Goal: Task Accomplishment & Management: Manage account settings

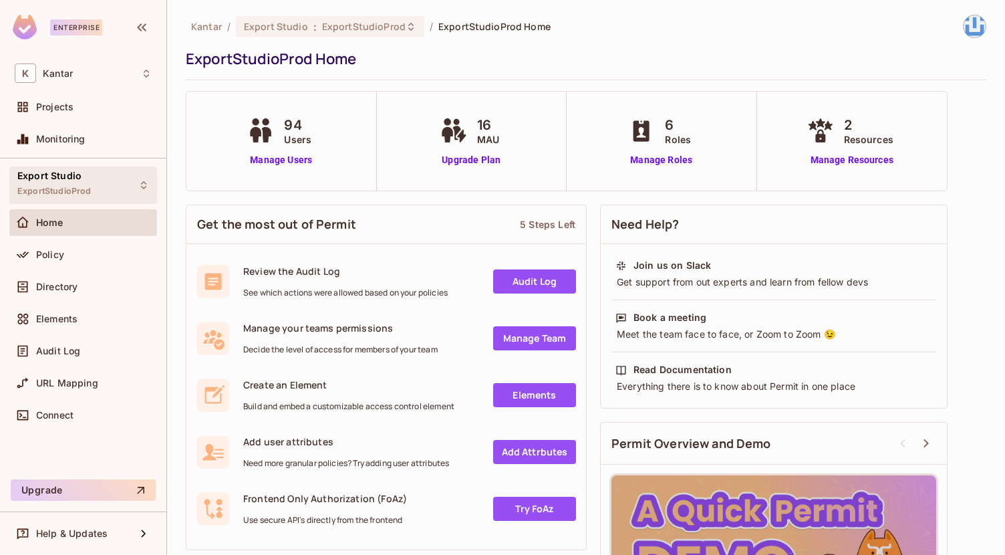
click at [102, 190] on div "Export Studio ExportStudioProd" at bounding box center [83, 184] width 148 height 37
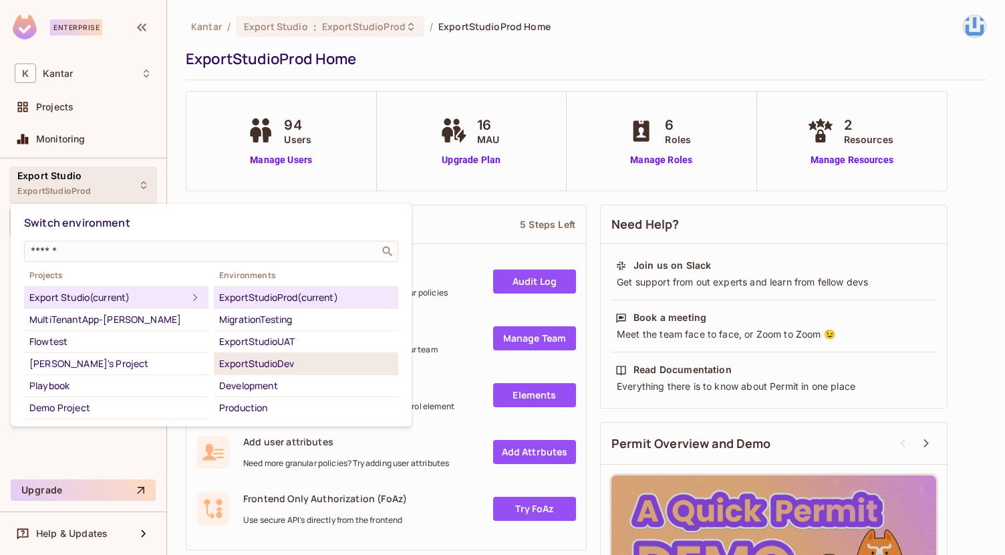
click at [289, 366] on div "ExportStudioDev" at bounding box center [306, 363] width 174 height 16
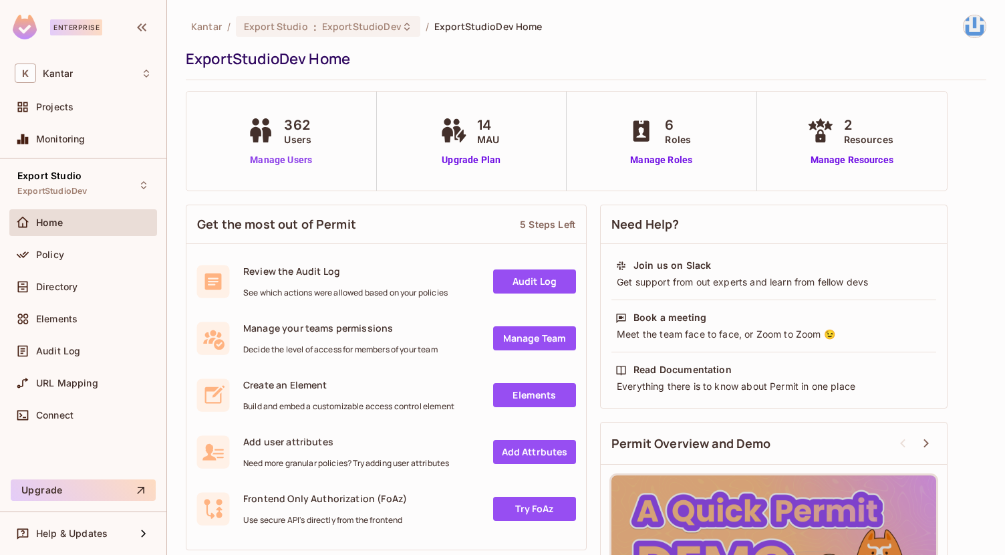
click at [287, 163] on link "Manage Users" at bounding box center [281, 160] width 74 height 14
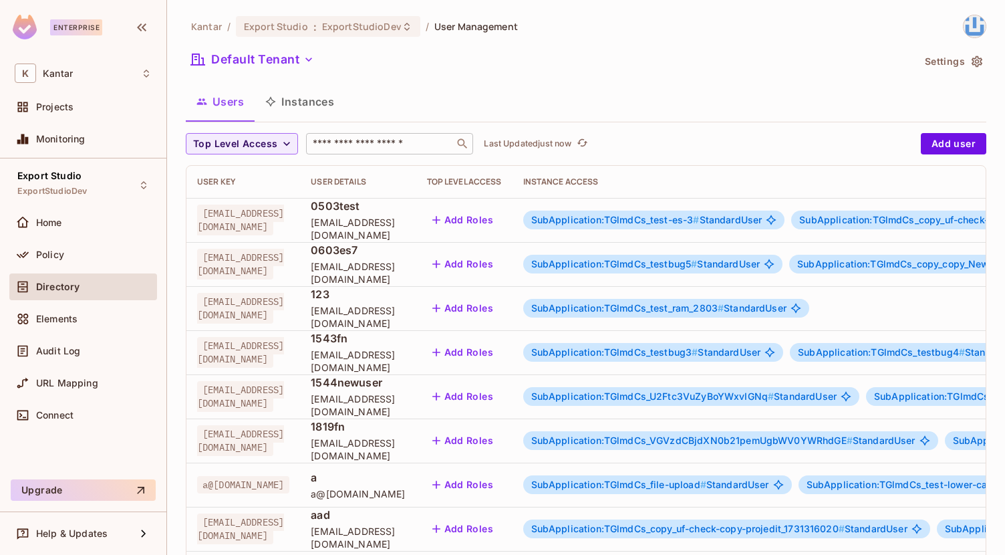
click at [403, 149] on input "text" at bounding box center [380, 143] width 140 height 13
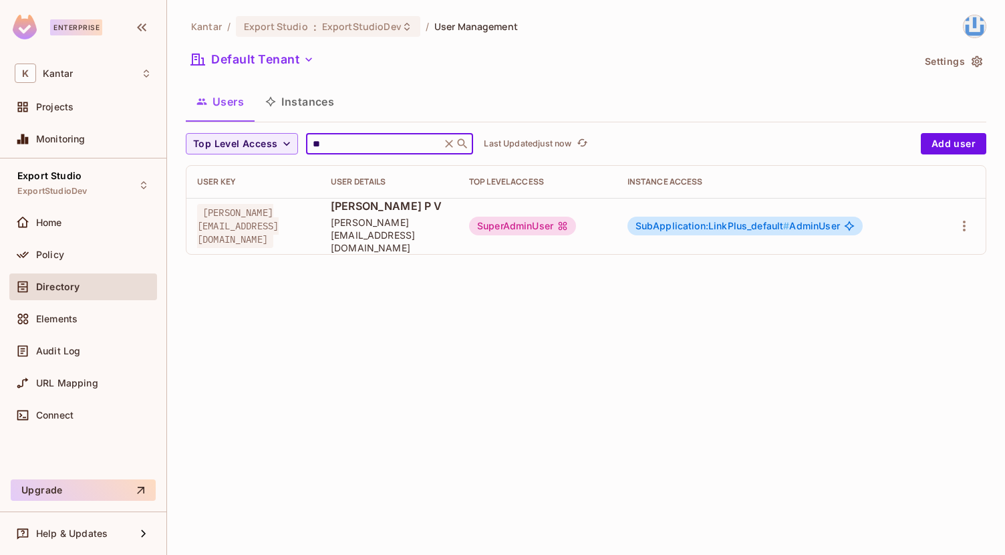
type input "*"
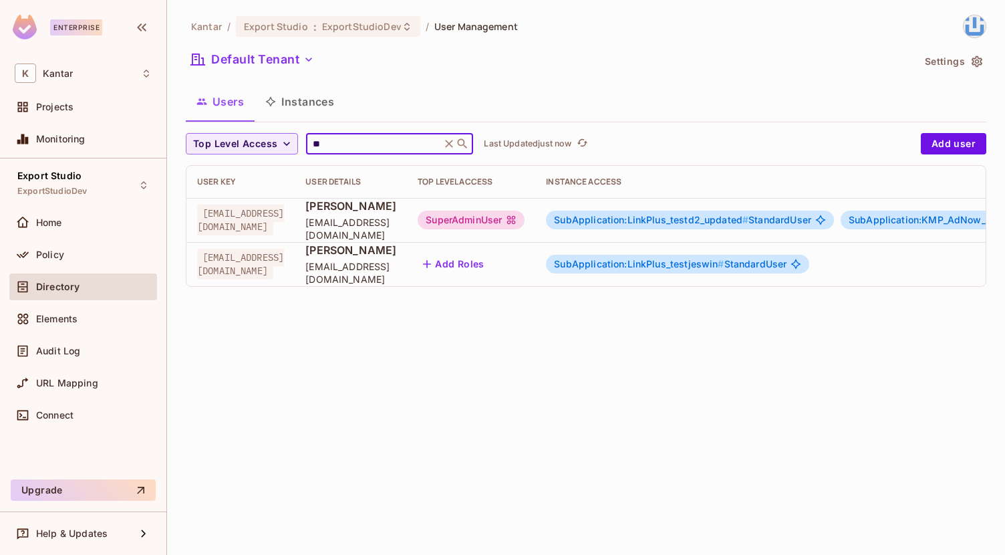
type input "*"
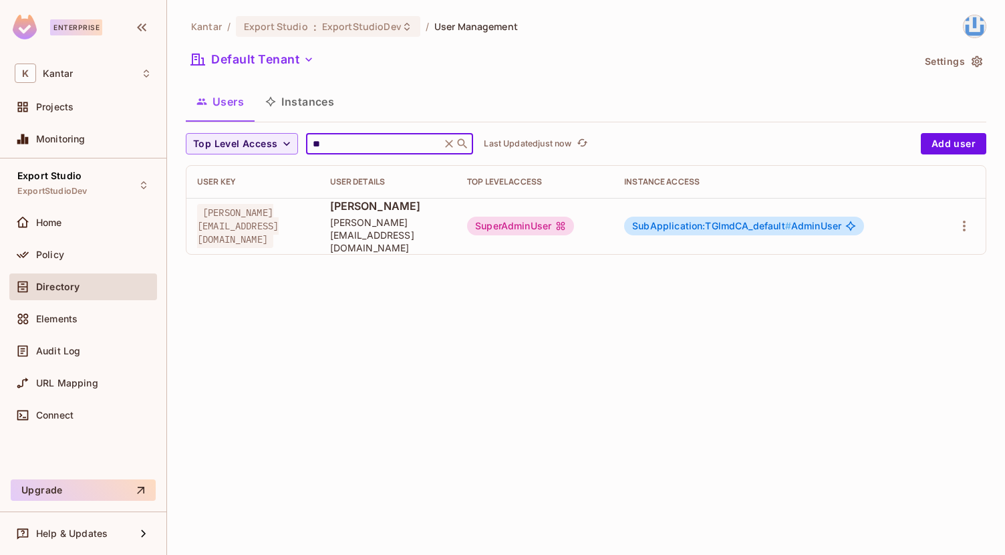
type input "*"
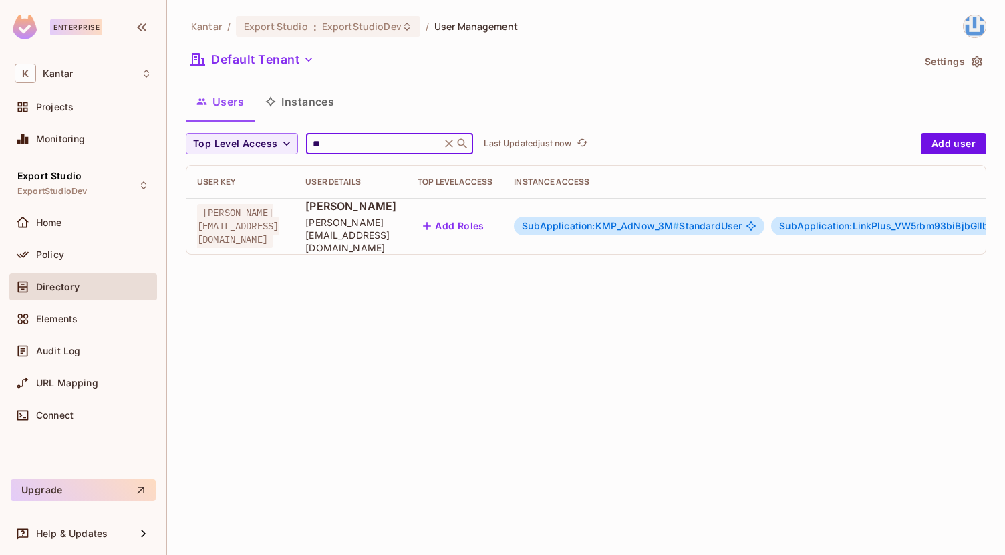
type input "*"
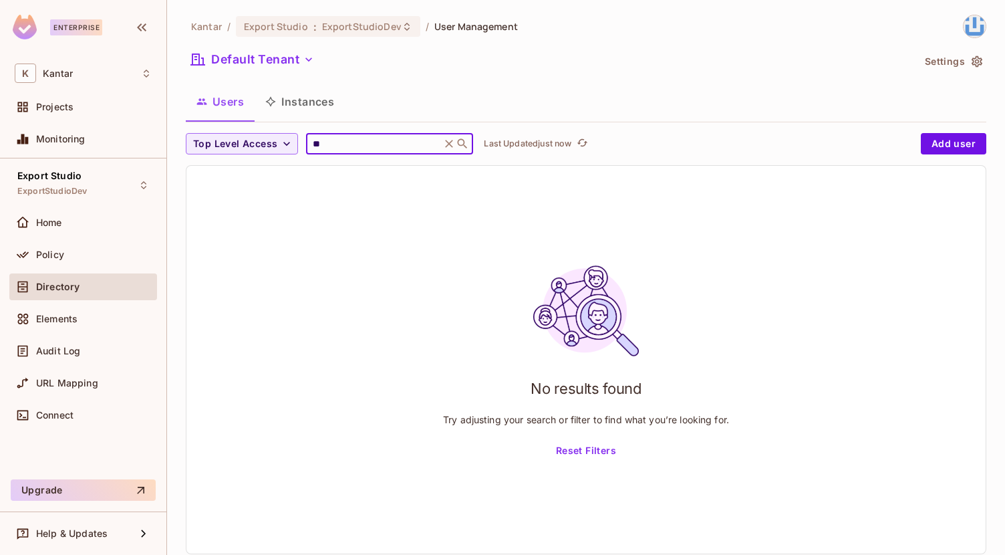
type input "*"
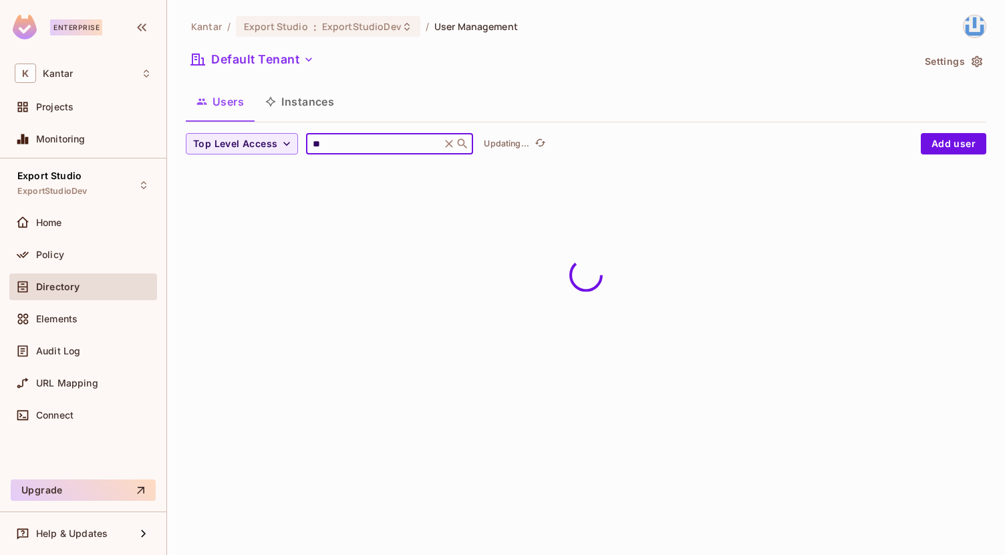
type input "*"
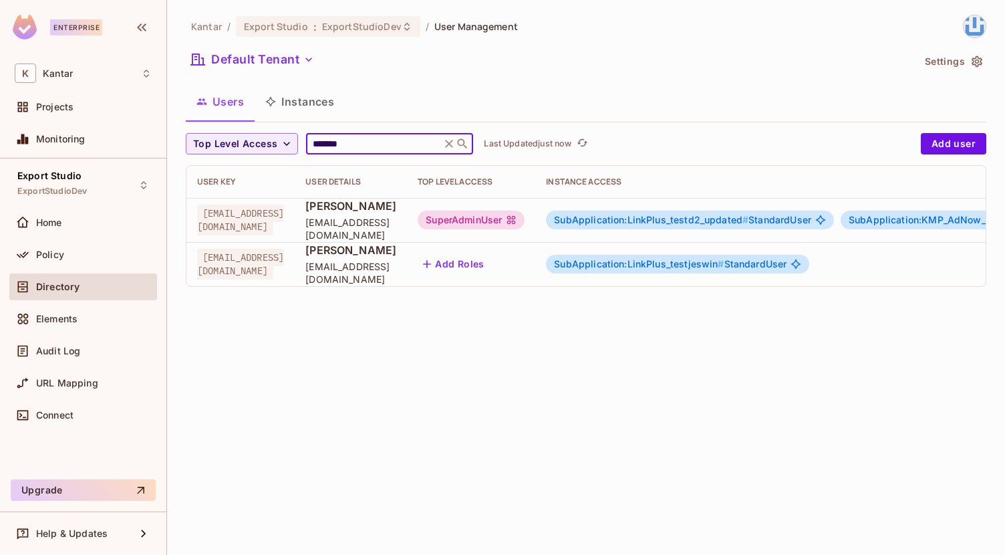
type input "*******"
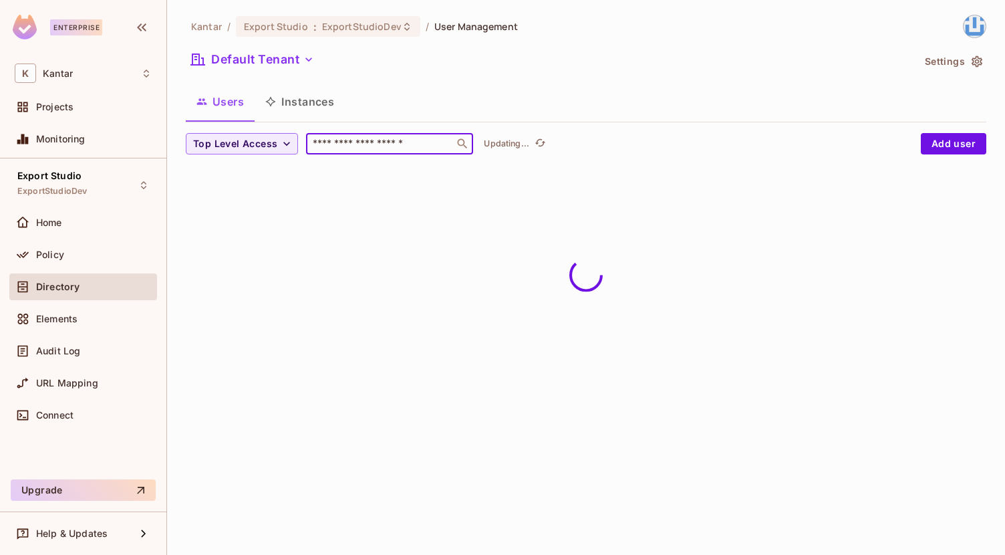
click at [361, 139] on input "text" at bounding box center [380, 143] width 140 height 13
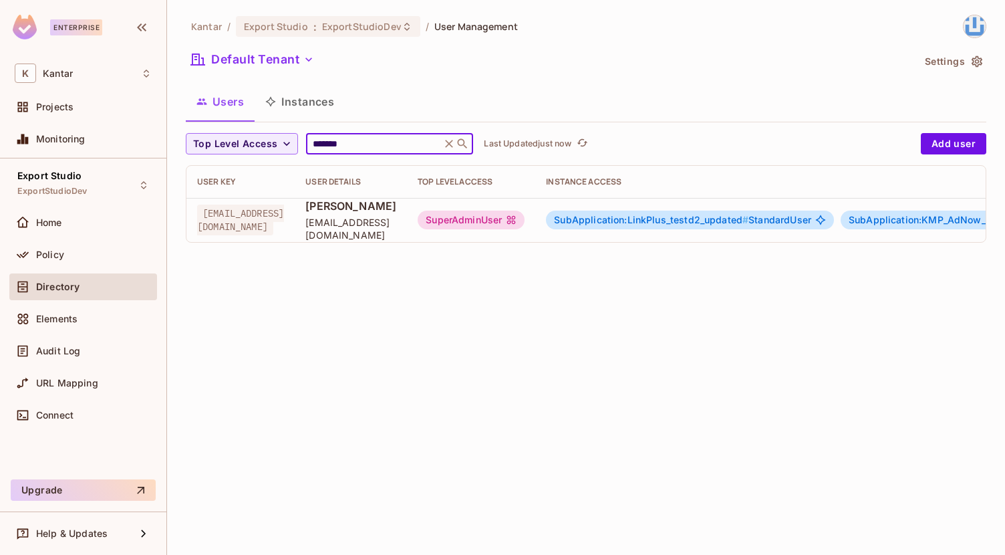
type input "*******"
click at [587, 332] on div "Kantar / Export Studio : ExportStudioDev / User Management Default Tenant Setti…" at bounding box center [586, 277] width 838 height 555
click at [450, 143] on icon at bounding box center [448, 143] width 13 height 13
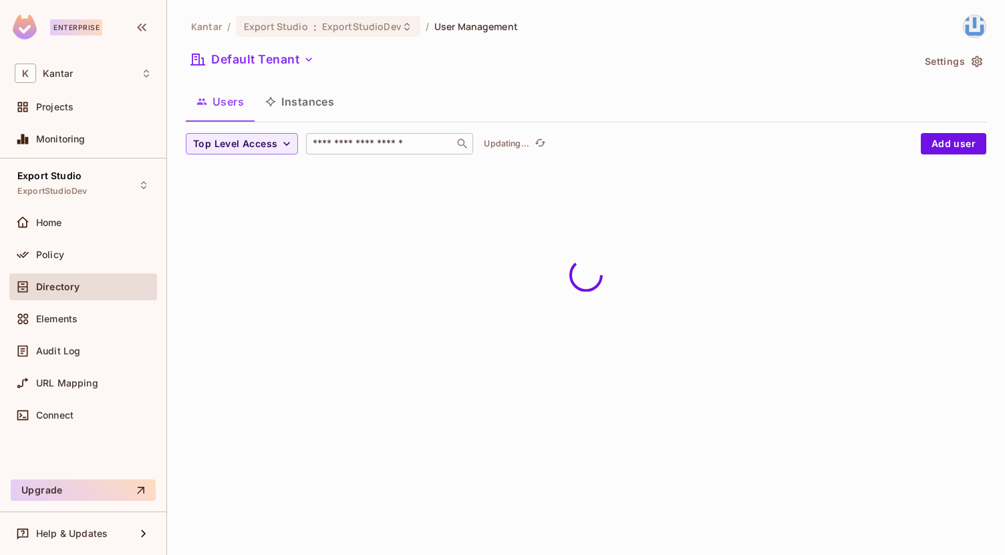
click at [438, 149] on input "text" at bounding box center [380, 143] width 140 height 13
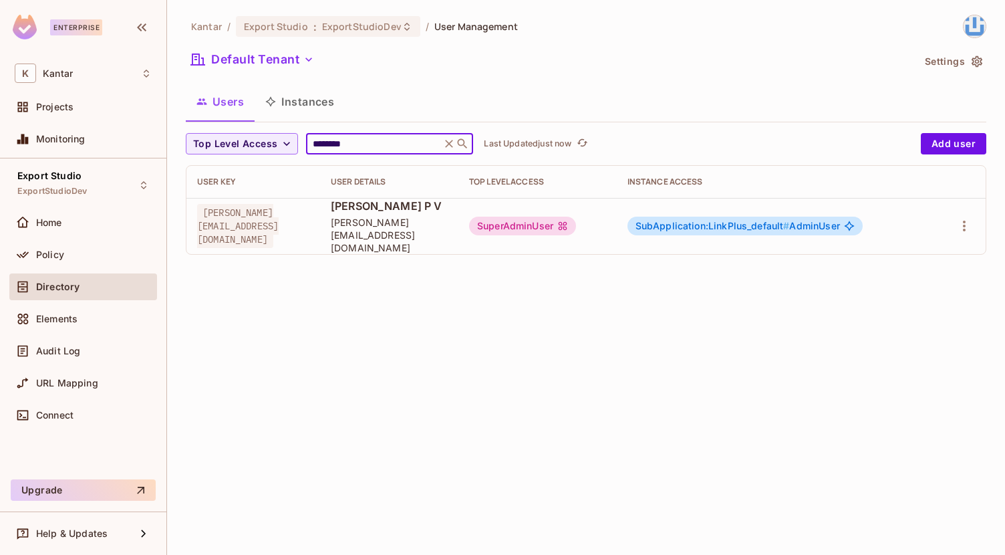
type input "********"
click at [504, 515] on div "Kantar / Export Studio : ExportStudioDev / User Management Default Tenant Setti…" at bounding box center [586, 277] width 838 height 555
click at [961, 223] on icon "button" at bounding box center [964, 226] width 16 height 16
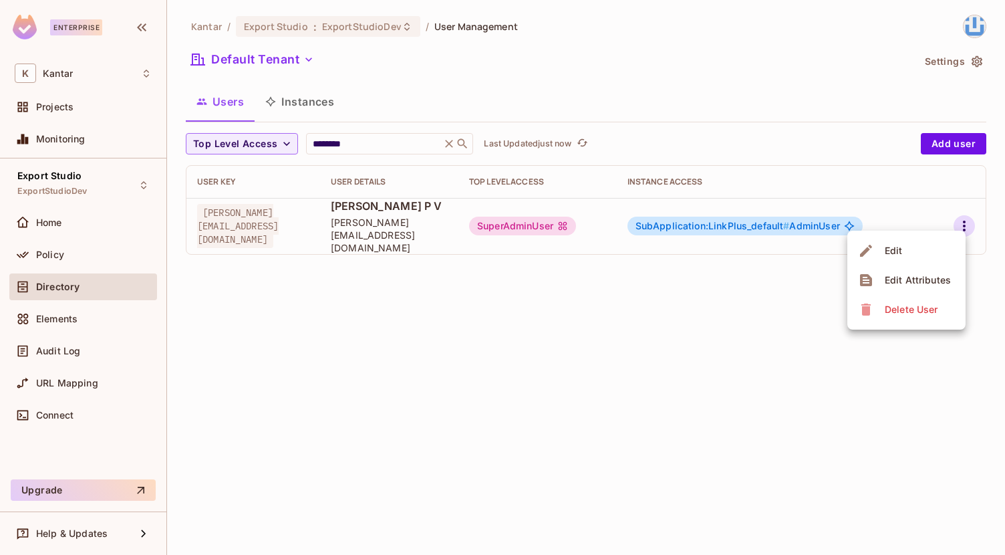
click at [578, 380] on div at bounding box center [502, 277] width 1005 height 555
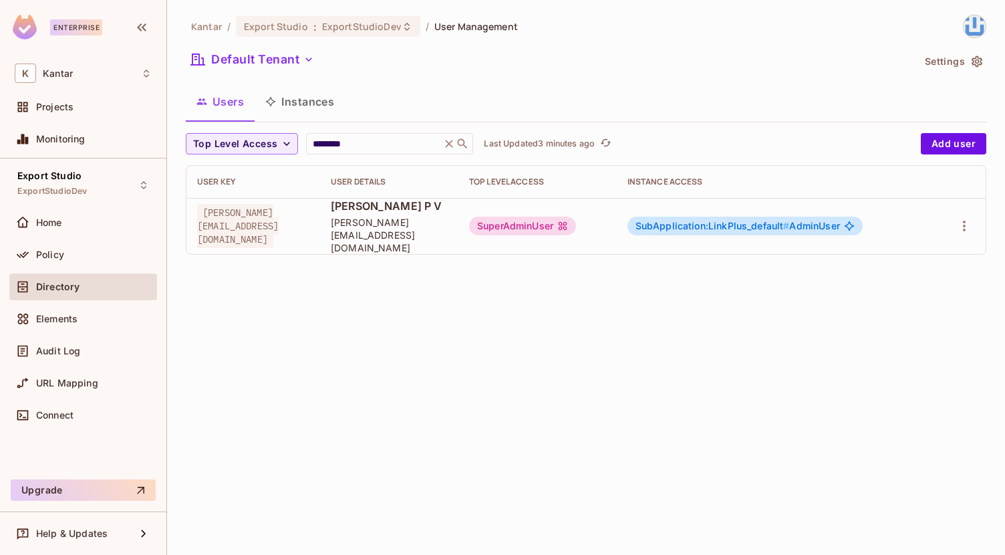
click at [447, 142] on icon at bounding box center [448, 143] width 13 height 13
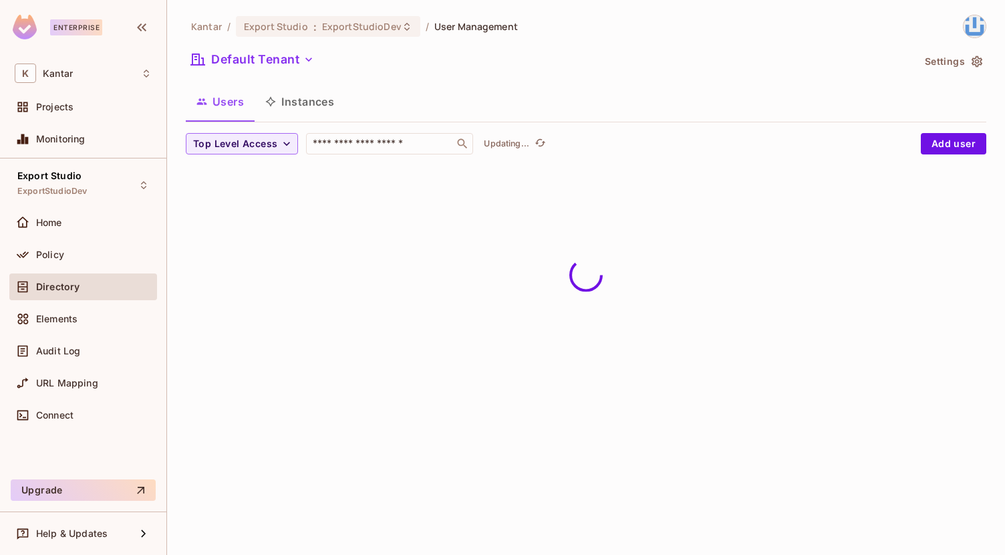
click at [447, 142] on input "text" at bounding box center [380, 143] width 140 height 13
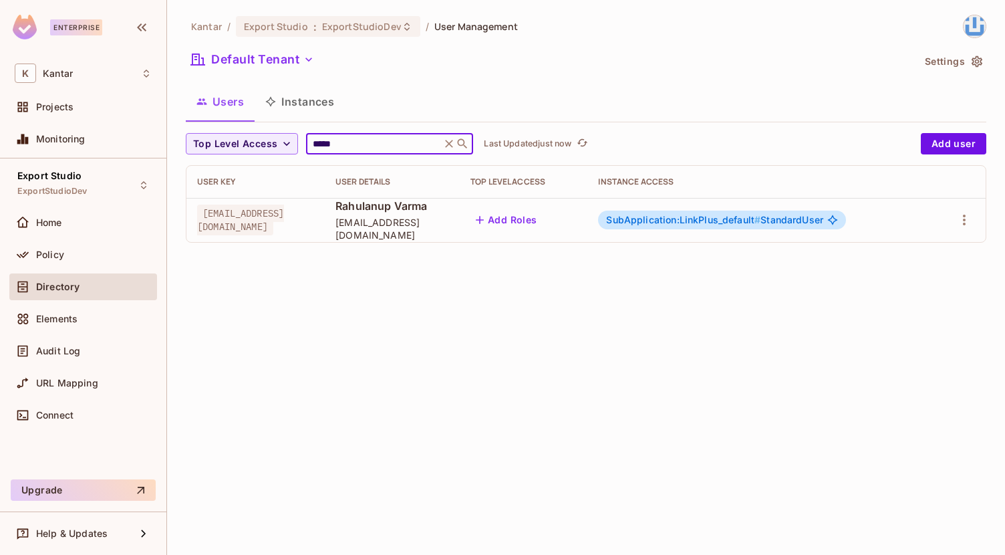
type input "*****"
click at [447, 146] on icon at bounding box center [448, 143] width 13 height 13
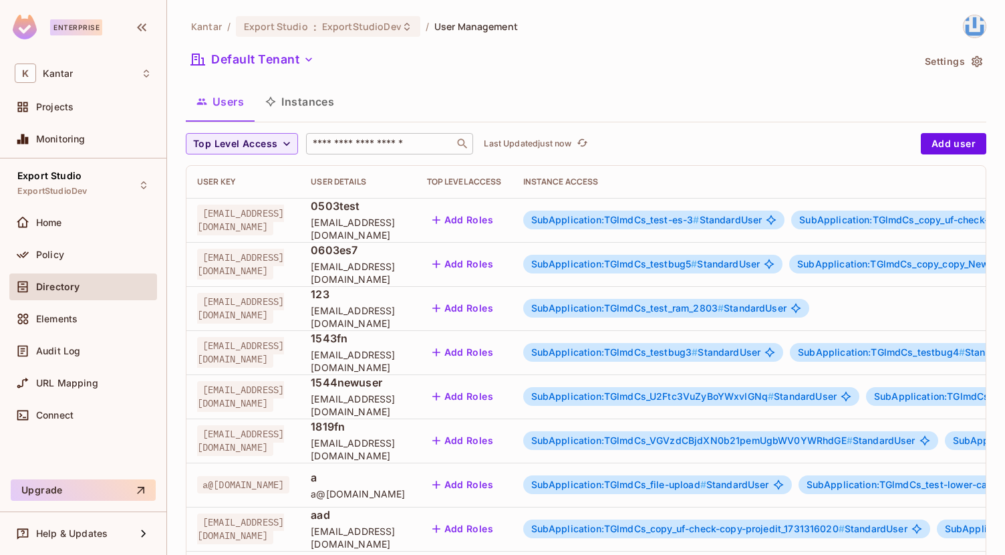
click at [408, 150] on input "text" at bounding box center [380, 143] width 140 height 13
type input "*****"
